Goal: Task Accomplishment & Management: Manage account settings

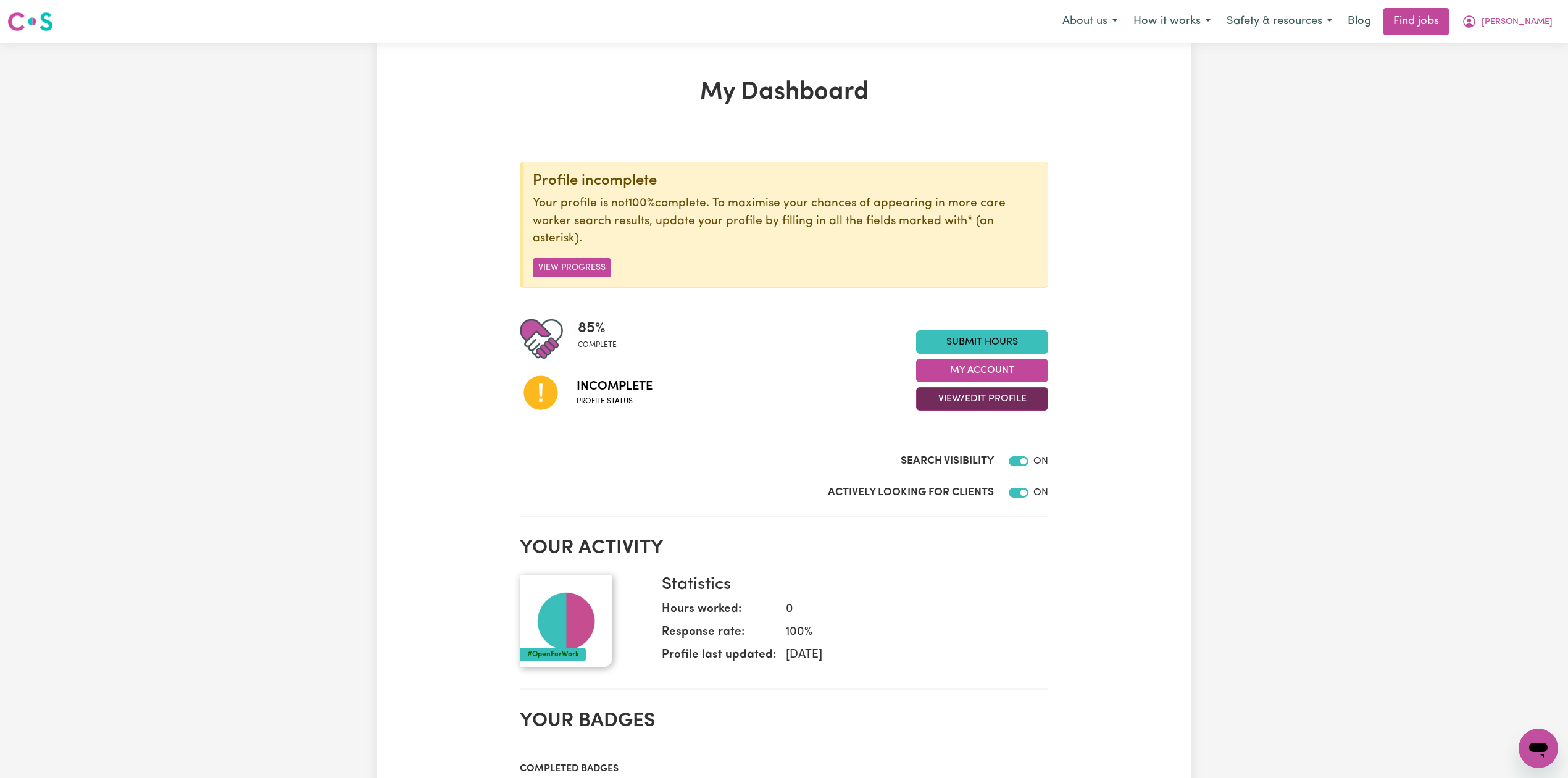
click at [948, 398] on button "View/Edit Profile" at bounding box center [981, 398] width 132 height 23
click at [936, 452] on link "Edit Profile" at bounding box center [974, 456] width 116 height 25
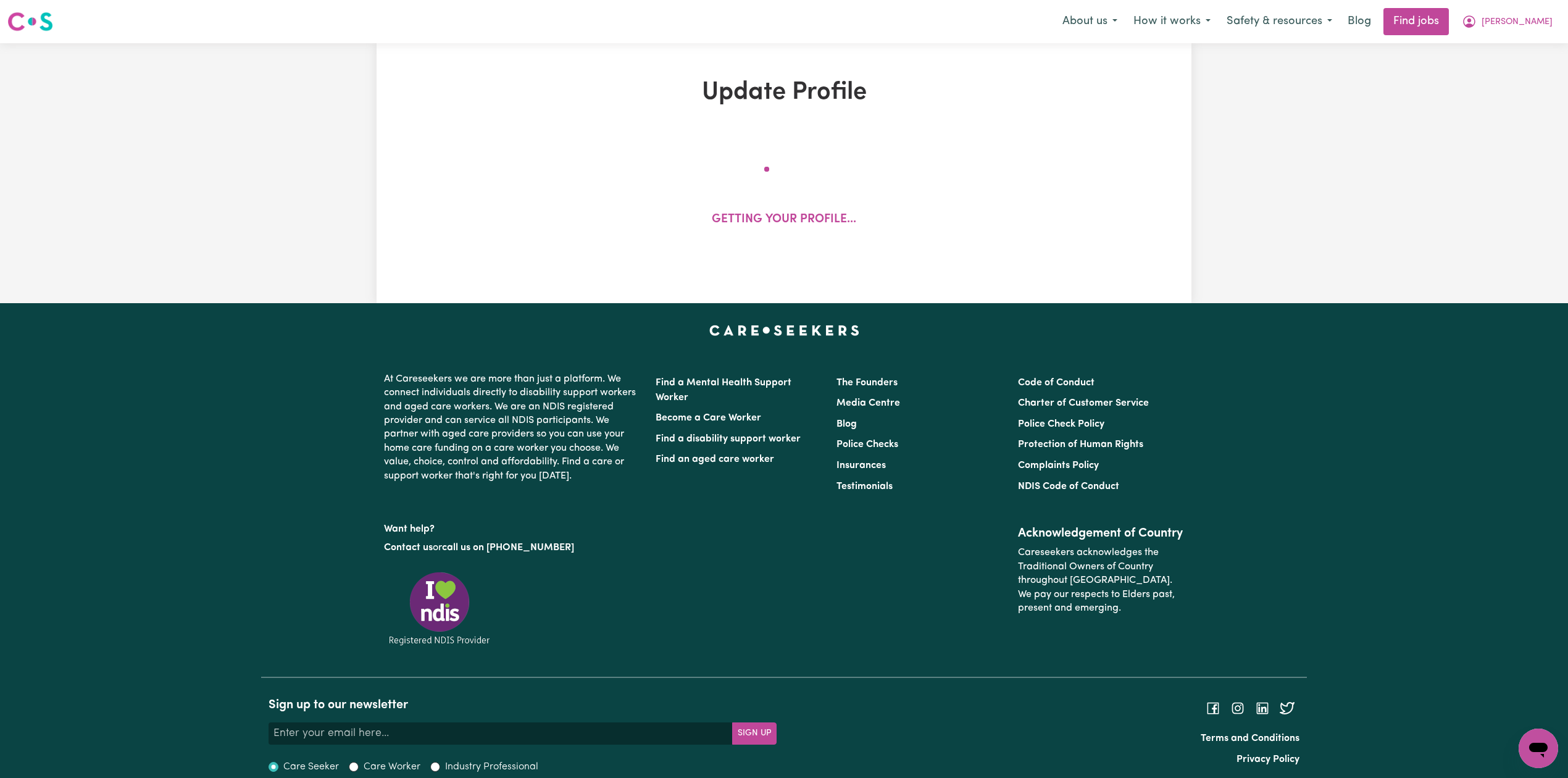
select select "[DEMOGRAPHIC_DATA]"
select select "Australian PR"
select select "Studying a healthcare related degree or qualification"
select select "60"
select select "75"
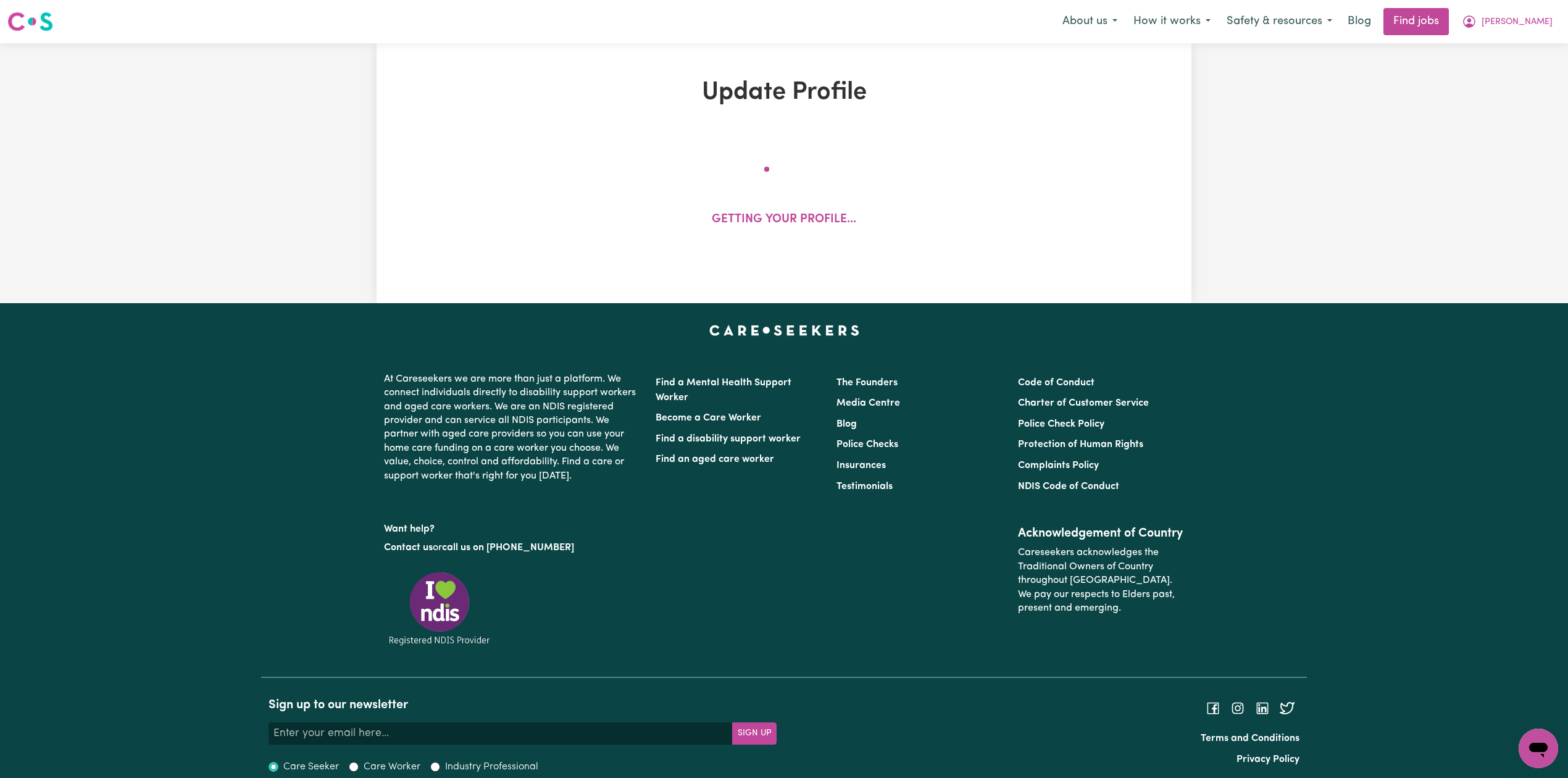
select select "100"
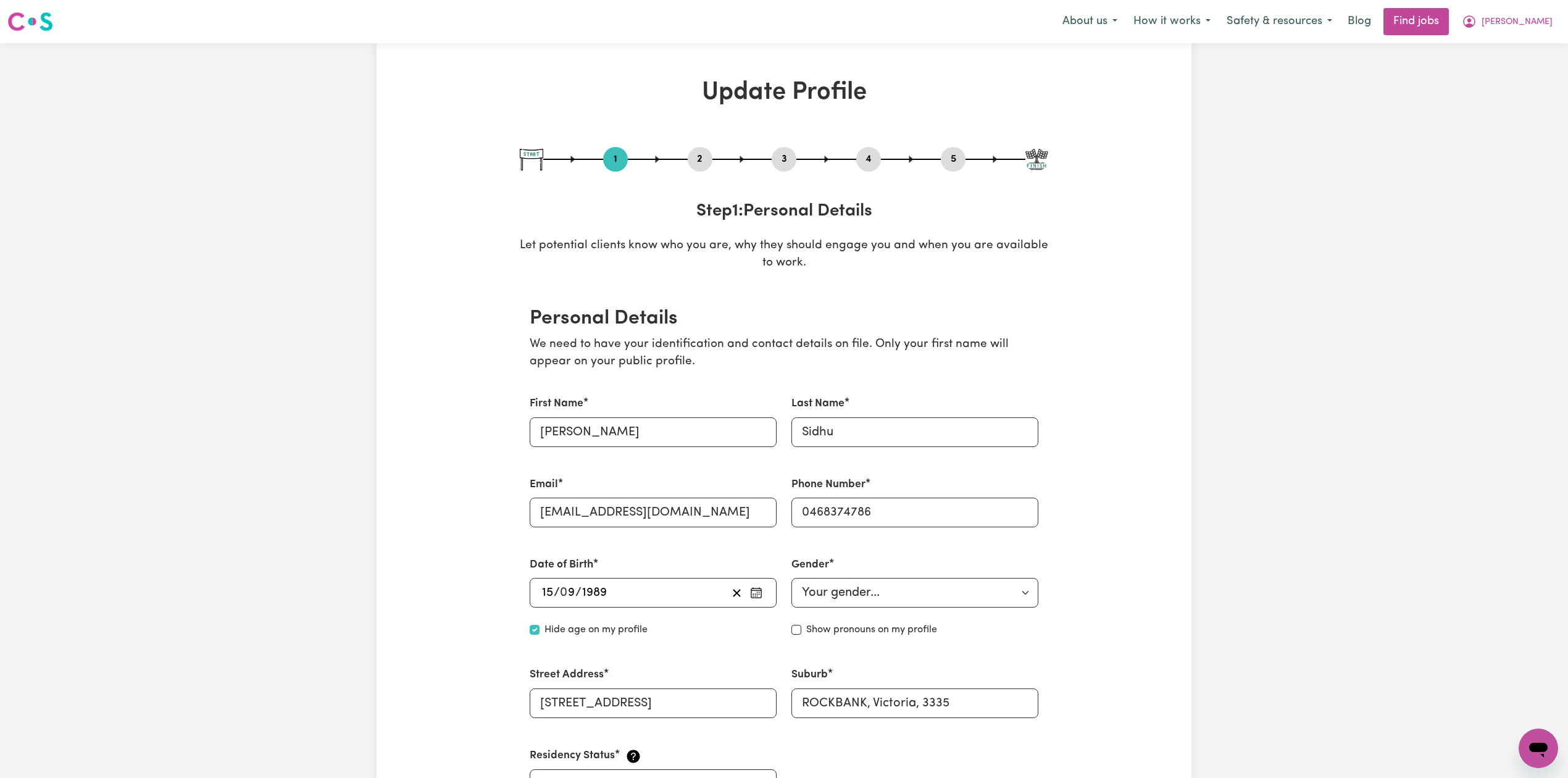
click at [961, 153] on button "5" at bounding box center [953, 159] width 25 height 16
select select "I am providing services privately on my own"
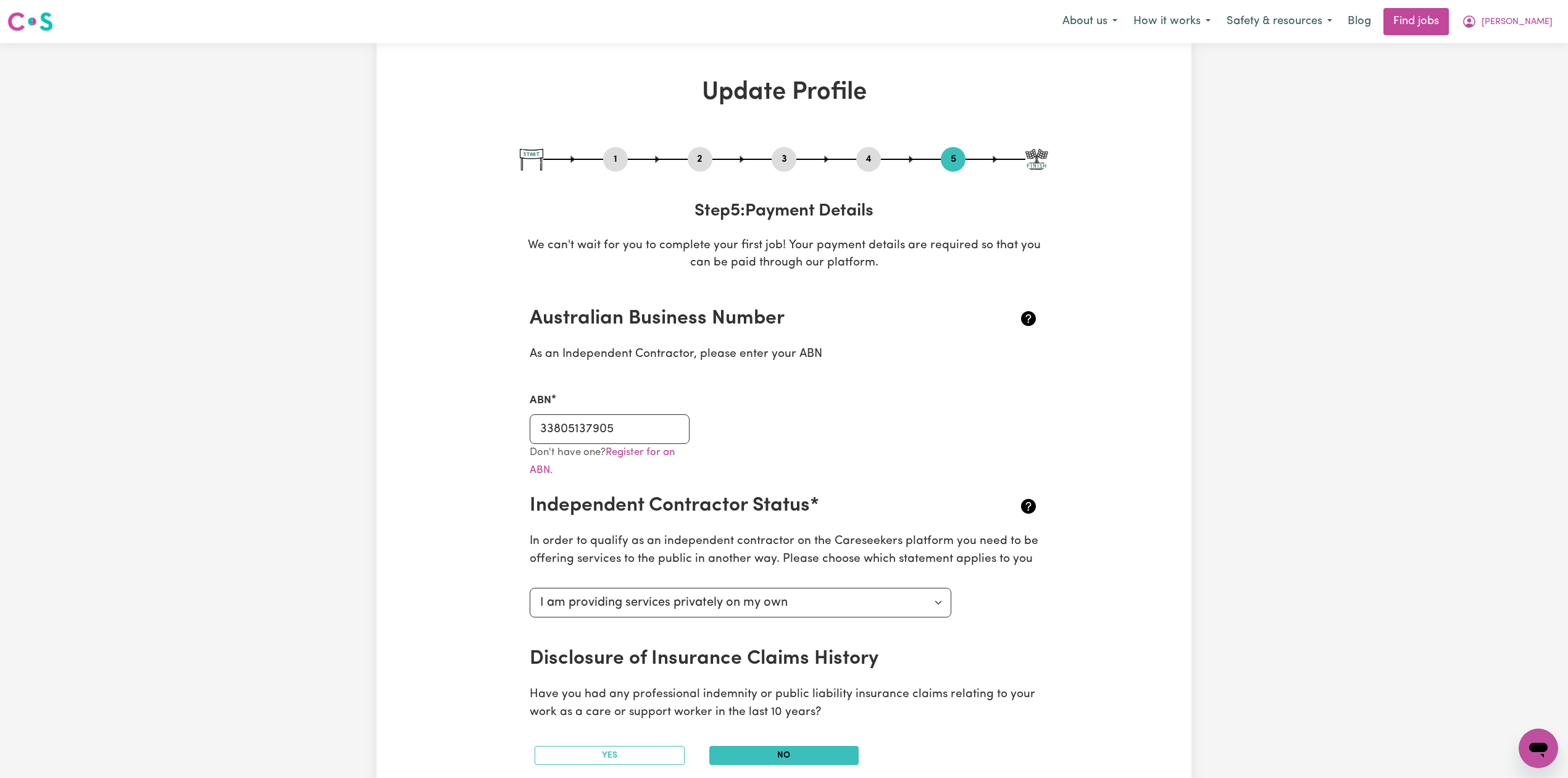
click at [589, 447] on small "Don't have one? Register for an ABN." at bounding box center [602, 461] width 145 height 28
click at [580, 427] on input "33805137905" at bounding box center [609, 429] width 160 height 29
click at [687, 155] on div "1 2 3 4 5" at bounding box center [784, 159] width 528 height 25
click at [693, 156] on button "2" at bounding box center [700, 159] width 25 height 16
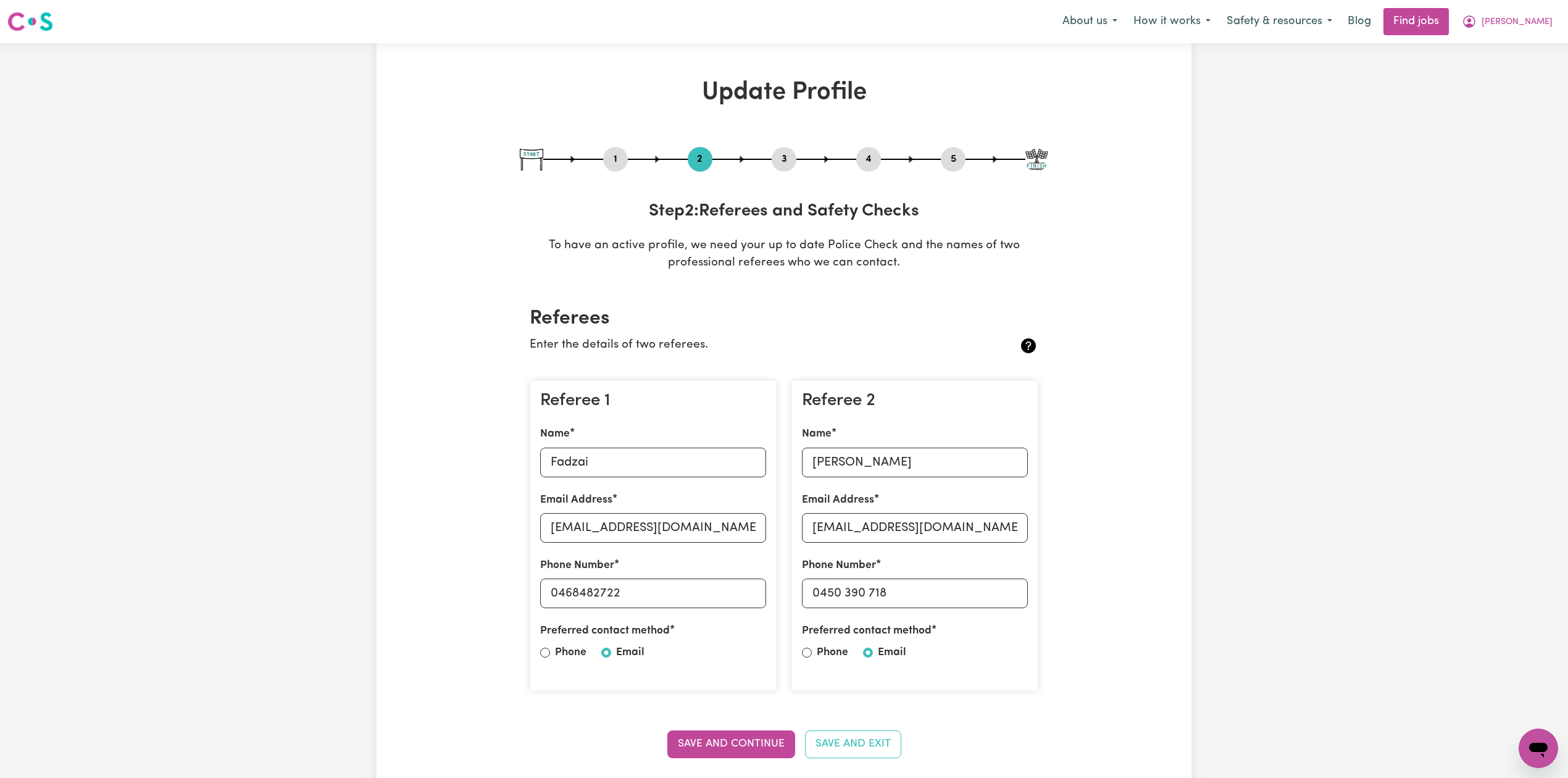
click at [874, 161] on button "4" at bounding box center [868, 159] width 25 height 16
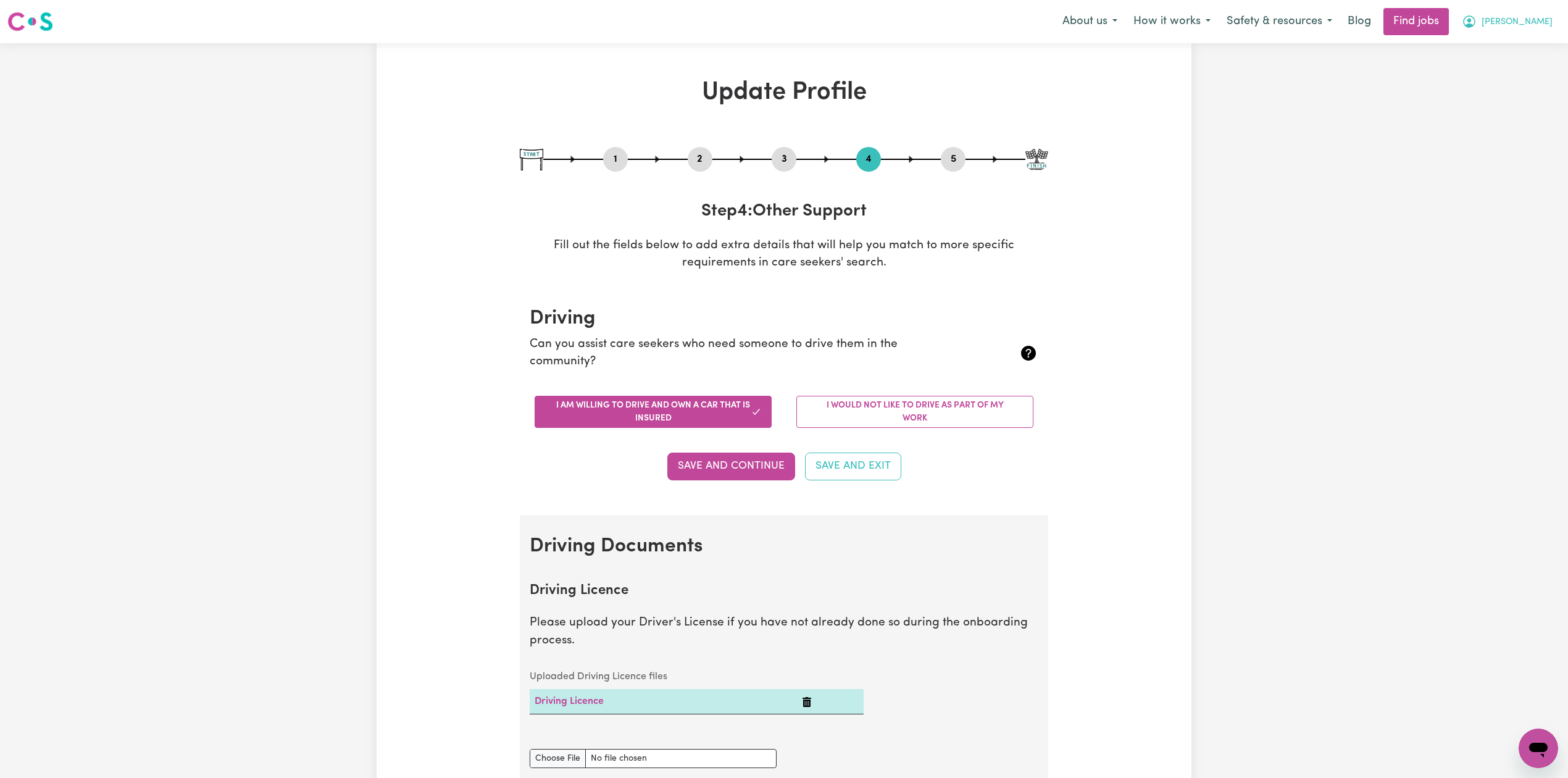
click at [1514, 26] on span "[PERSON_NAME]" at bounding box center [1517, 22] width 71 height 14
click at [1490, 85] on link "Logout" at bounding box center [1511, 94] width 98 height 23
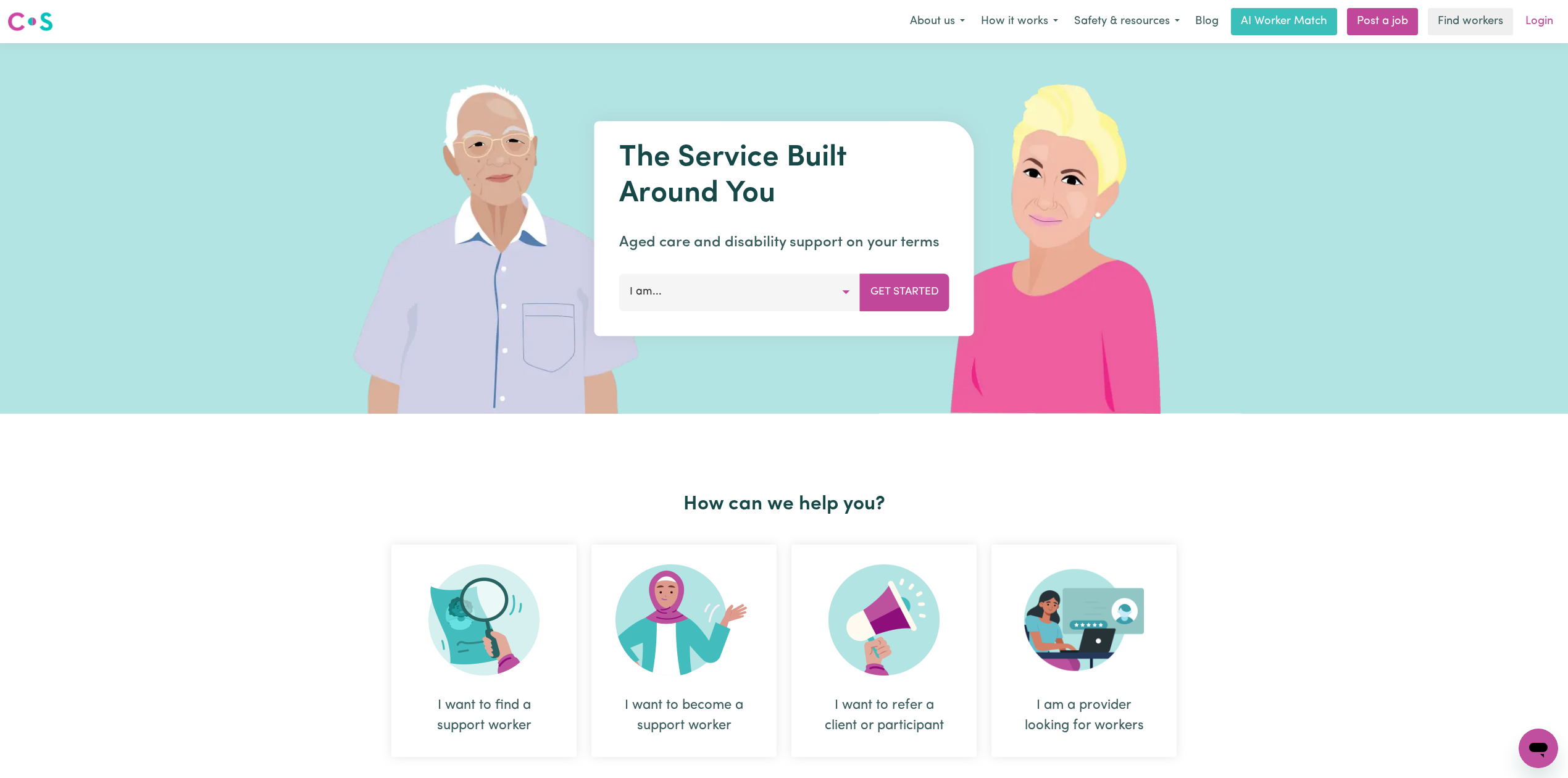
click at [1549, 25] on link "Login" at bounding box center [1539, 21] width 42 height 27
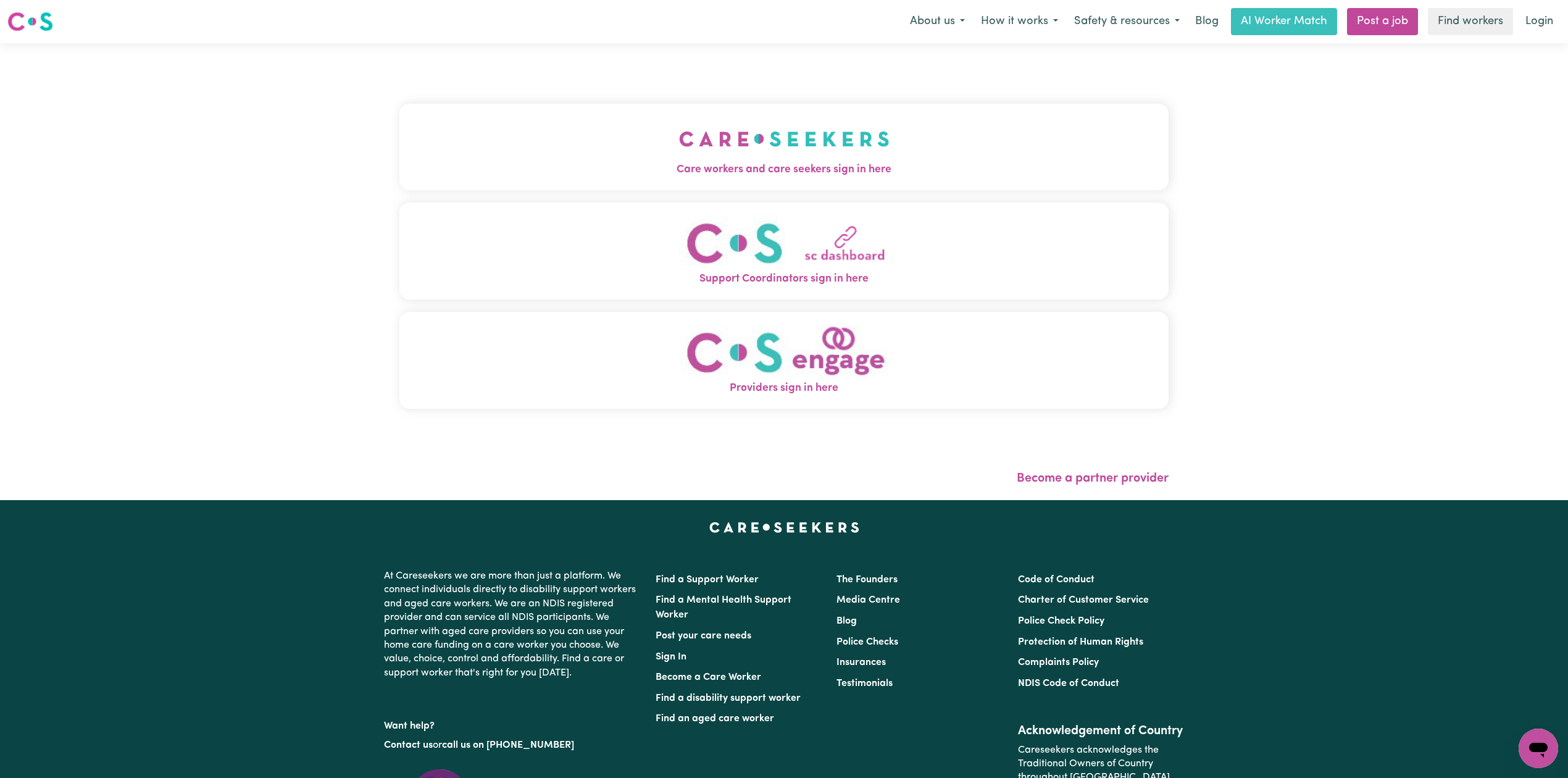
click at [734, 212] on button "Support Coordinators sign in here" at bounding box center [784, 251] width 769 height 97
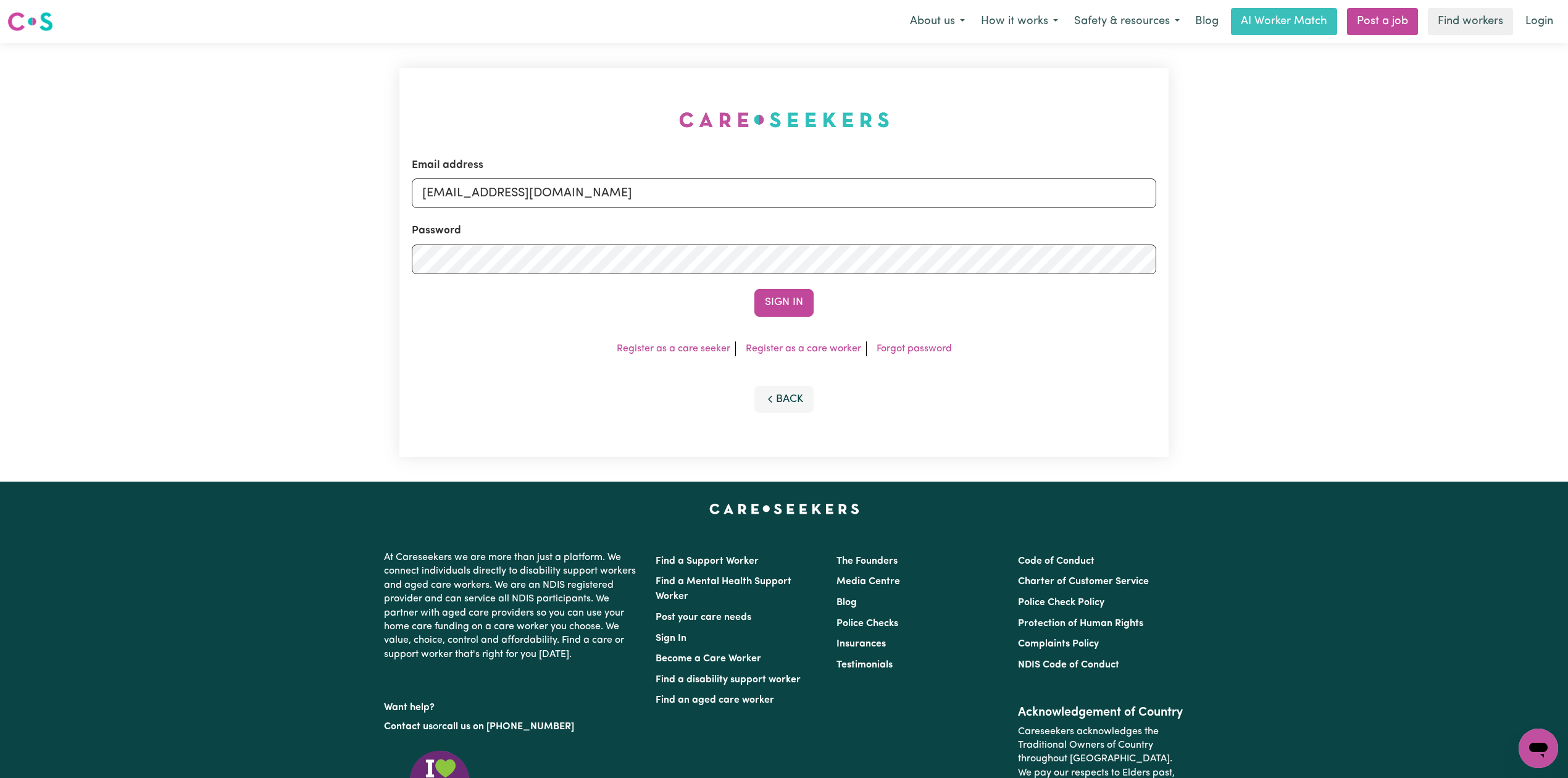
click at [663, 213] on form "Email address [EMAIL_ADDRESS][DOMAIN_NAME] Password Sign In" at bounding box center [784, 237] width 745 height 160
drag, startPoint x: 568, startPoint y: 198, endPoint x: 560, endPoint y: 203, distance: 9.4
click at [568, 198] on input "[EMAIL_ADDRESS][DOMAIN_NAME]" at bounding box center [784, 193] width 745 height 29
drag, startPoint x: 482, startPoint y: 184, endPoint x: 746, endPoint y: 188, distance: 264.0
click at [745, 187] on input "Superuser~[EMAIL_ADDRESS][DOMAIN_NAME]" at bounding box center [784, 193] width 745 height 29
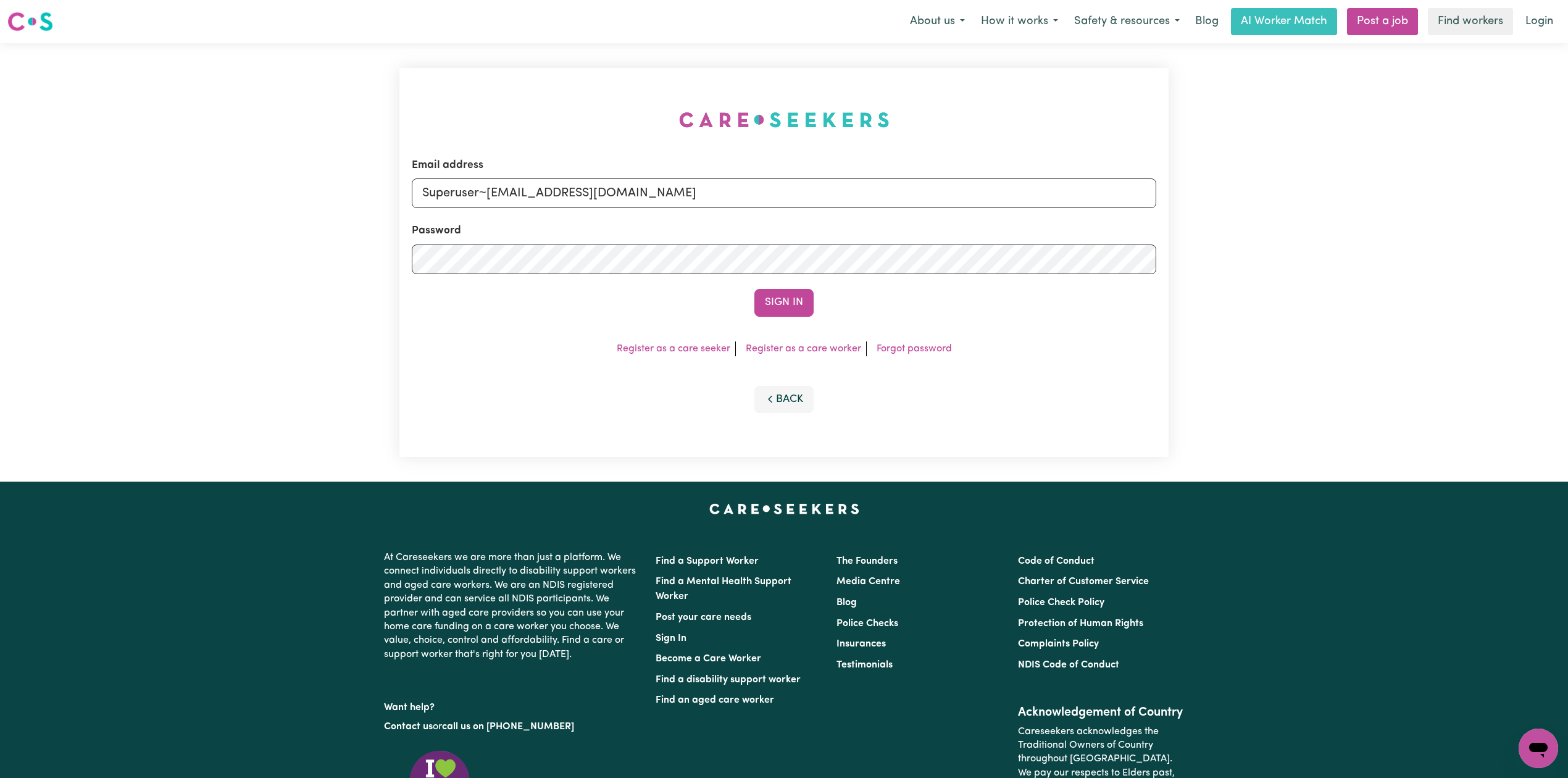
drag, startPoint x: 589, startPoint y: 190, endPoint x: 571, endPoint y: 194, distance: 18.4
click at [589, 190] on input "Superuser~[EMAIL_ADDRESS][DOMAIN_NAME]" at bounding box center [784, 193] width 745 height 29
click at [490, 189] on input "Superuser~[EMAIL_ADDRESS][DOMAIN_NAME]" at bounding box center [784, 193] width 745 height 29
drag, startPoint x: 484, startPoint y: 186, endPoint x: 799, endPoint y: 188, distance: 315.0
click at [799, 187] on input "Superuser~[EMAIL_ADDRESS][DOMAIN_NAME]" at bounding box center [784, 193] width 745 height 29
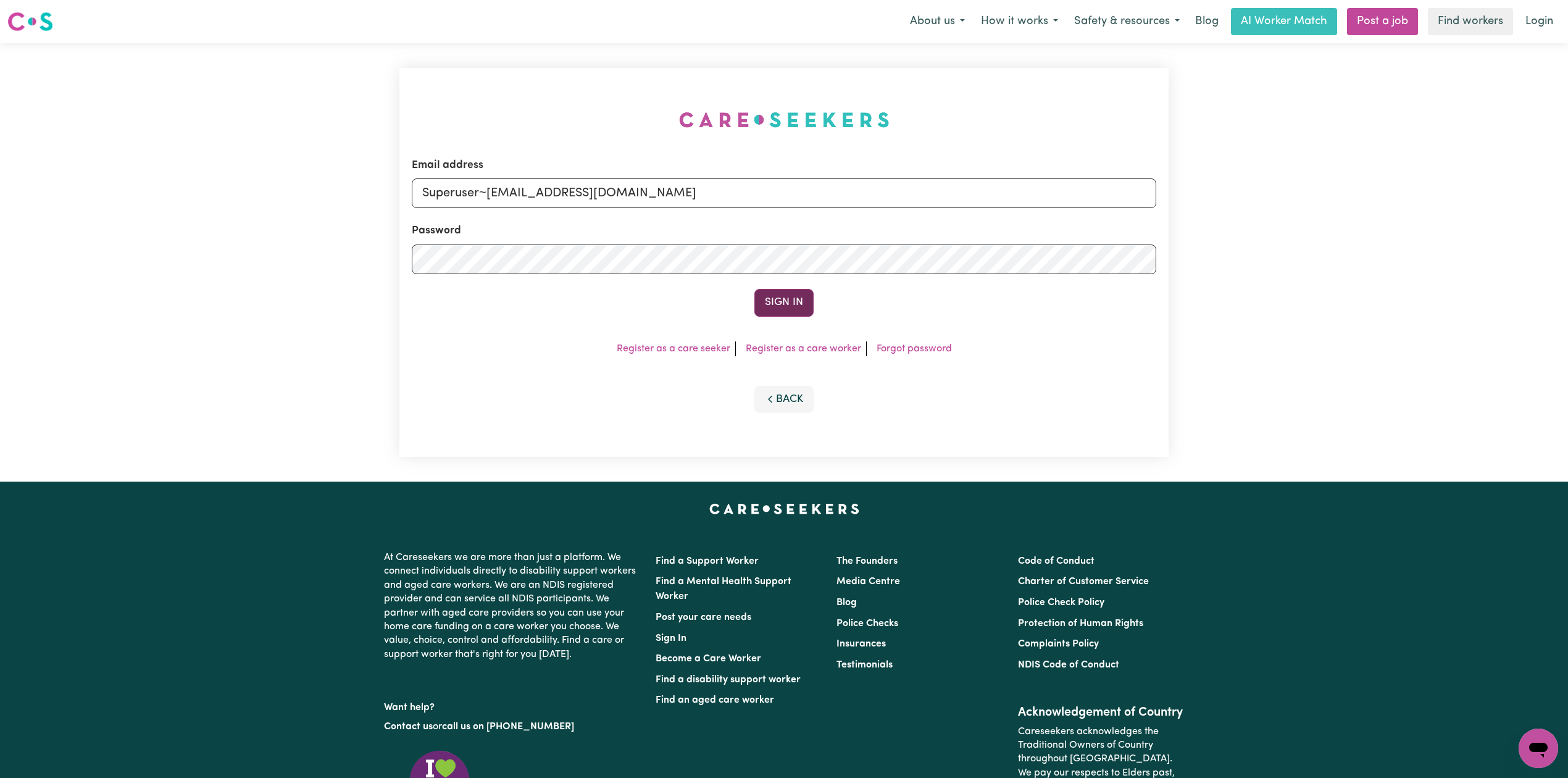
type input "Superuser~[EMAIL_ADDRESS][DOMAIN_NAME]"
click at [763, 300] on button "Sign In" at bounding box center [784, 302] width 60 height 27
